Goal: Information Seeking & Learning: Learn about a topic

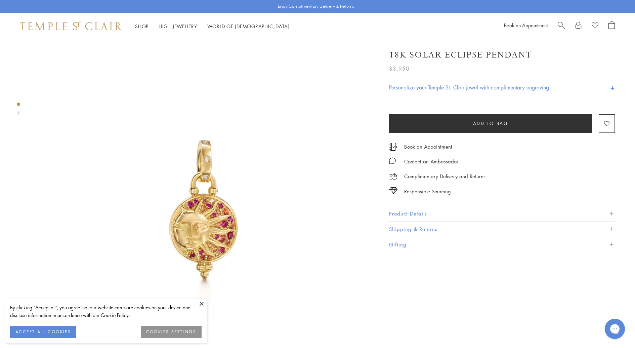
click at [196, 300] on div "By clicking “Accept all”, you agree that our website can store cookies on your …" at bounding box center [105, 320] width 201 height 44
click at [199, 301] on button at bounding box center [201, 303] width 10 height 10
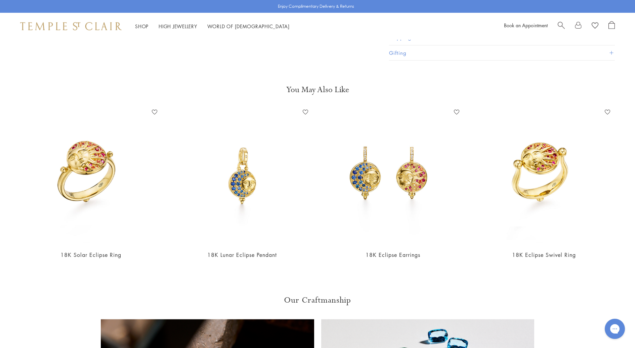
scroll to position [668, 0]
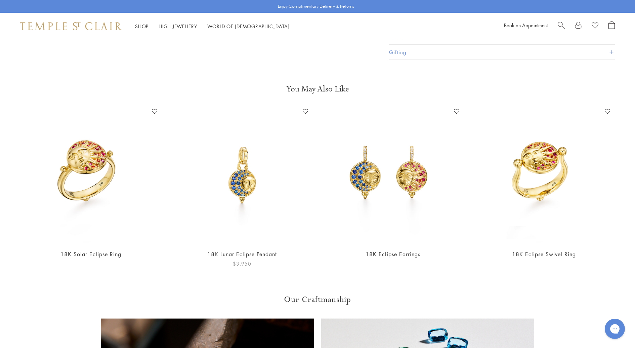
click at [245, 170] on img at bounding box center [242, 175] width 138 height 138
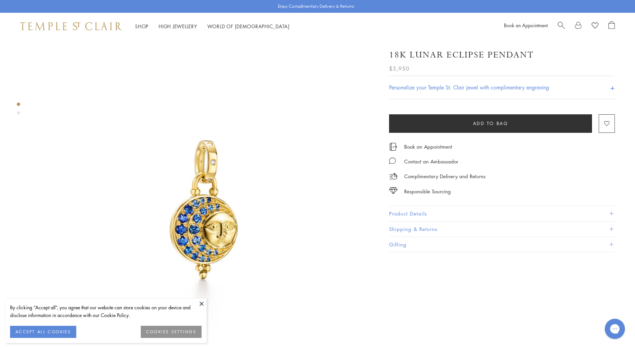
click at [231, 306] on img at bounding box center [203, 209] width 339 height 339
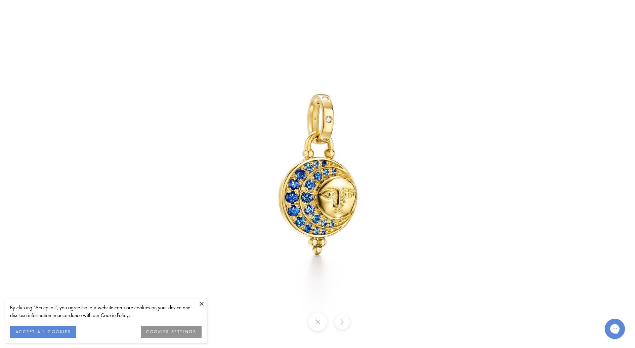
click at [15, 327] on button "ACCEPT ALL COOKIES" at bounding box center [43, 331] width 66 height 12
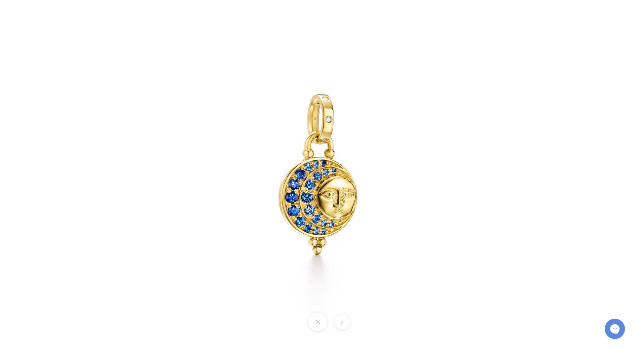
drag, startPoint x: 15, startPoint y: 327, endPoint x: 21, endPoint y: 316, distance: 11.7
click at [21, 316] on div at bounding box center [317, 321] width 635 height 18
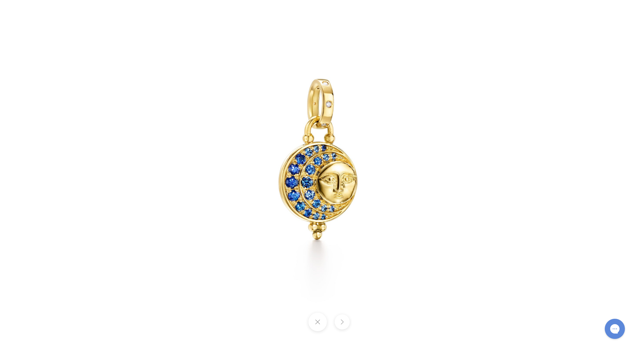
click at [627, 56] on div at bounding box center [480, 158] width 718 height 393
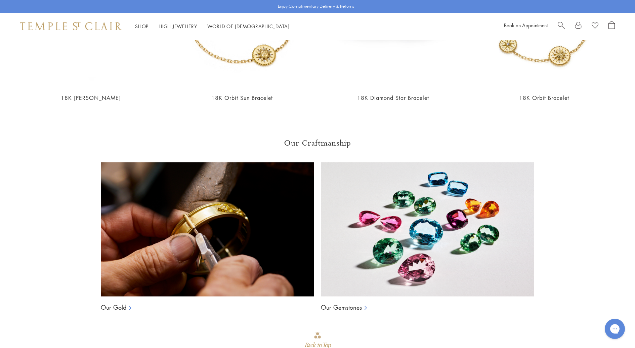
scroll to position [1172, 0]
